Goal: Task Accomplishment & Management: Manage account settings

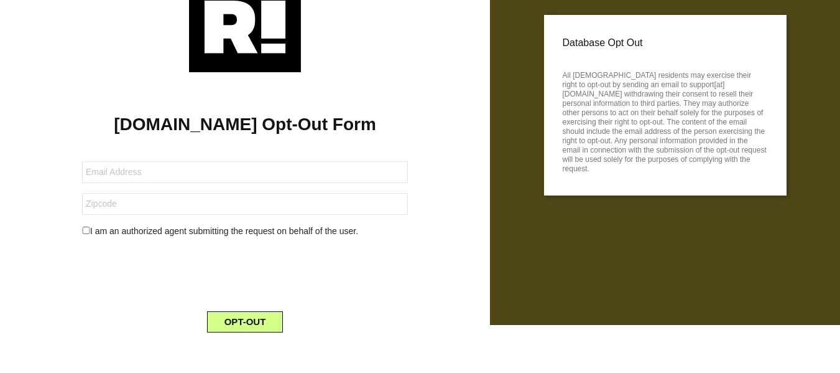
scroll to position [53, 0]
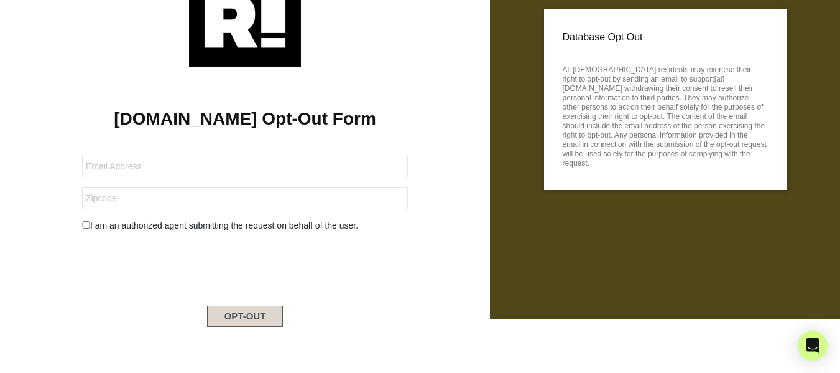
click at [246, 318] on button "OPT-OUT" at bounding box center [245, 315] width 77 height 21
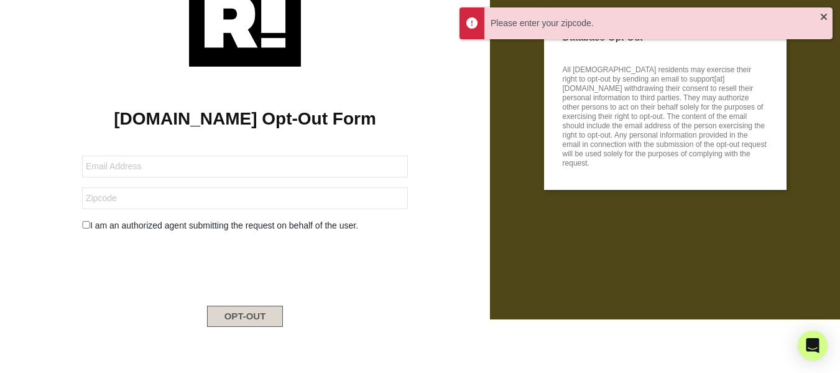
click at [246, 318] on button "OPT-OUT" at bounding box center [245, 315] width 77 height 21
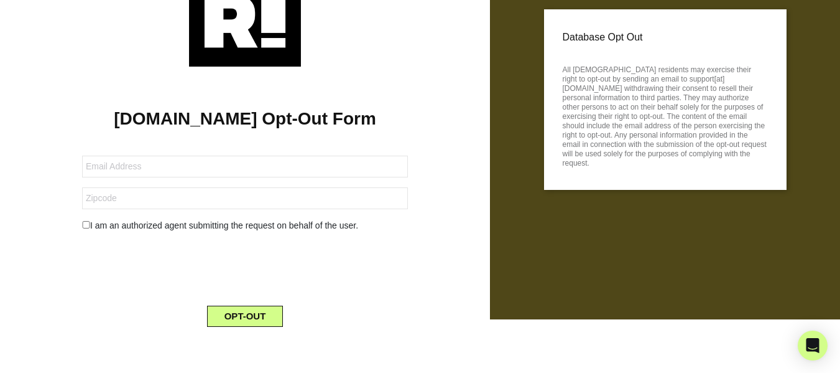
click at [86, 226] on input "checkbox" at bounding box center [86, 224] width 8 height 7
checkbox input "true"
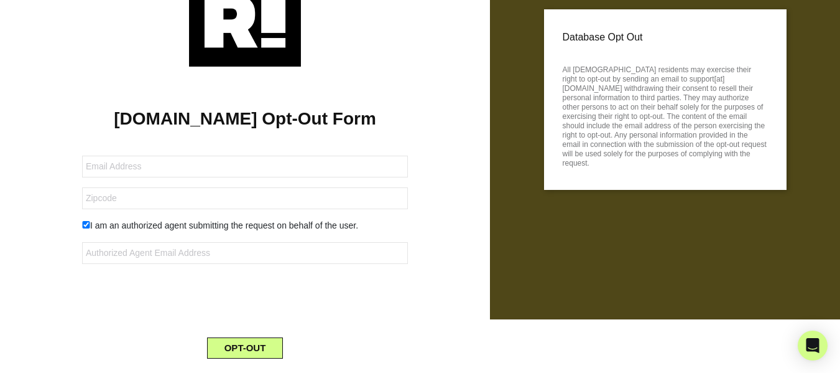
scroll to position [85, 0]
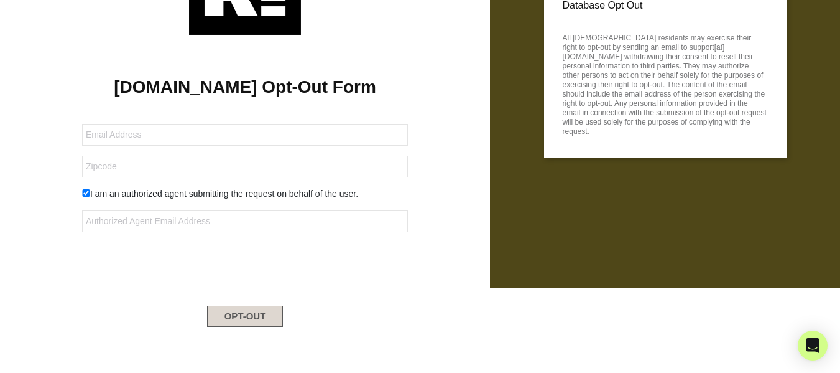
click at [228, 315] on button "OPT-OUT" at bounding box center [245, 315] width 77 height 21
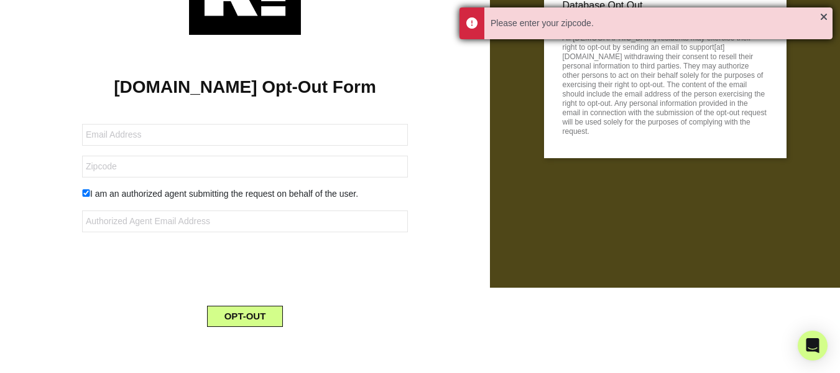
click at [532, 21] on div "Please enter your zipcode." at bounding box center [656, 23] width 330 height 13
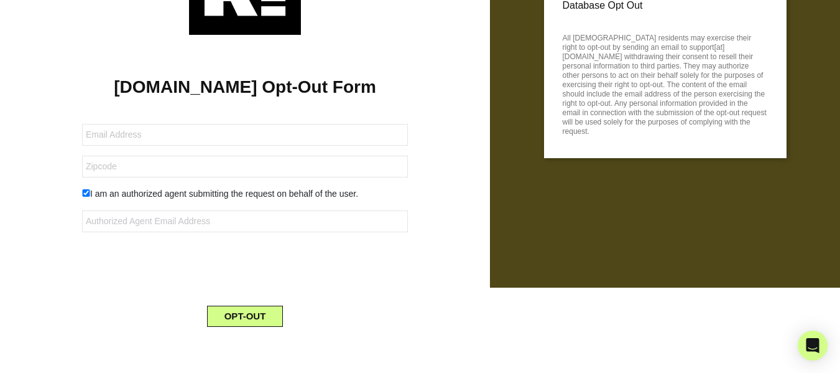
click at [532, 21] on div "Database Opt Out All [DEMOGRAPHIC_DATA] residents may exercise their right to o…" at bounding box center [665, 101] width 350 height 373
click at [533, 19] on div "Database Opt Out All [DEMOGRAPHIC_DATA] residents may exercise their right to o…" at bounding box center [665, 101] width 350 height 373
click at [245, 314] on button "OPT-OUT" at bounding box center [245, 315] width 77 height 21
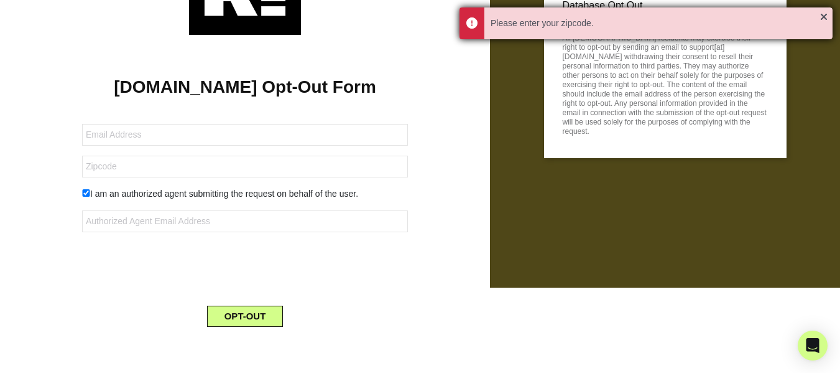
click at [518, 27] on div "Please enter your zipcode." at bounding box center [656, 23] width 330 height 13
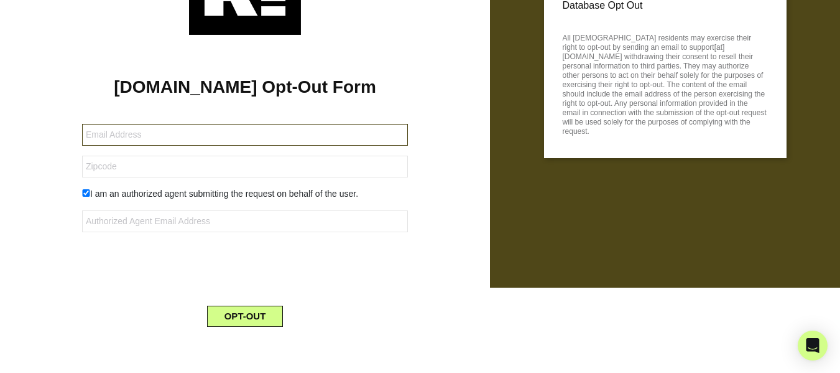
click at [152, 128] on input "text" at bounding box center [245, 135] width 326 height 22
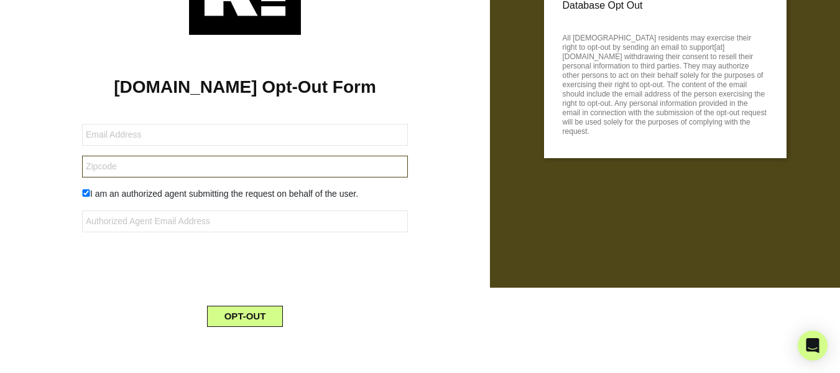
click at [113, 167] on input "text" at bounding box center [245, 166] width 326 height 22
type input "76179"
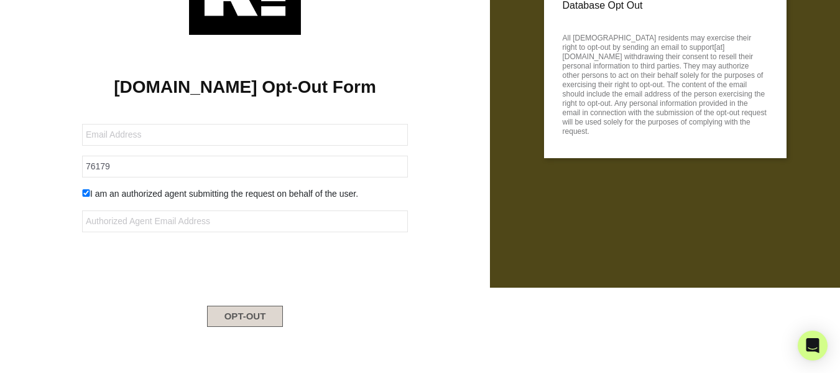
click at [227, 313] on button "OPT-OUT" at bounding box center [245, 315] width 77 height 21
